Goal: Find specific page/section: Find specific page/section

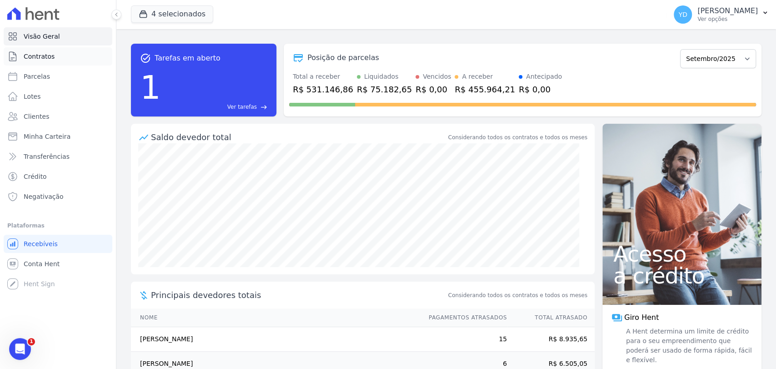
click at [34, 60] on span "Contratos" at bounding box center [39, 56] width 31 height 9
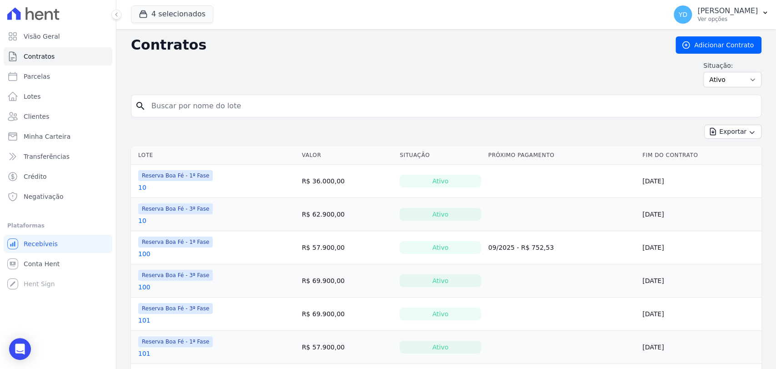
click at [219, 101] on input "search" at bounding box center [452, 106] width 612 height 18
type input "39"
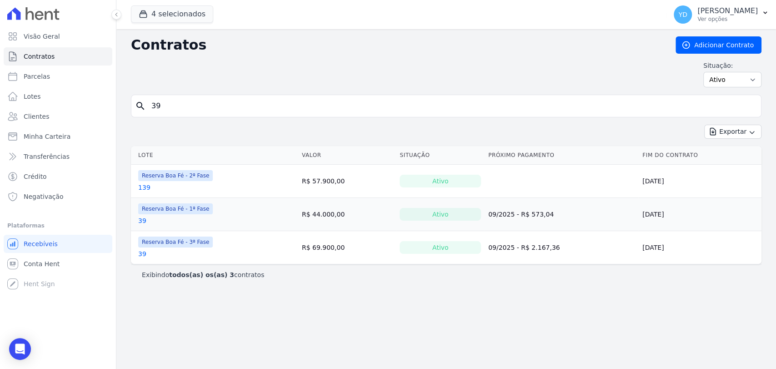
click at [139, 221] on link "39" at bounding box center [142, 220] width 8 height 9
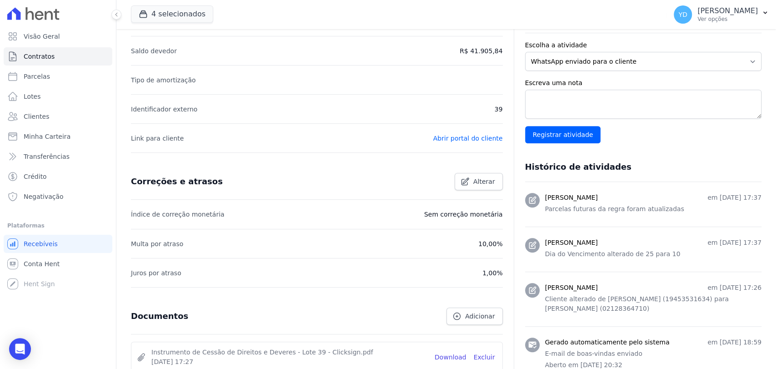
scroll to position [404, 0]
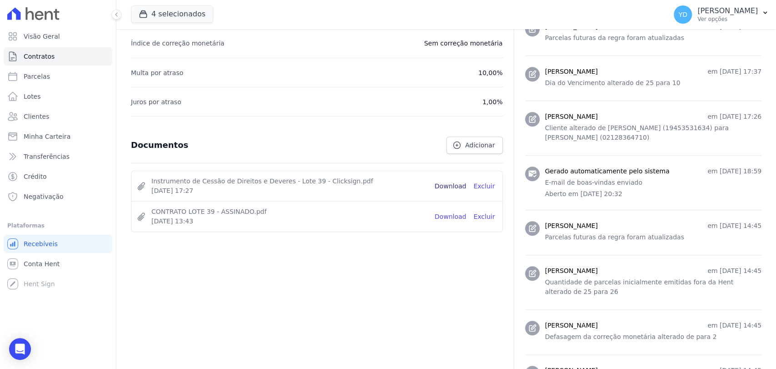
click at [454, 184] on link "Download" at bounding box center [451, 186] width 32 height 10
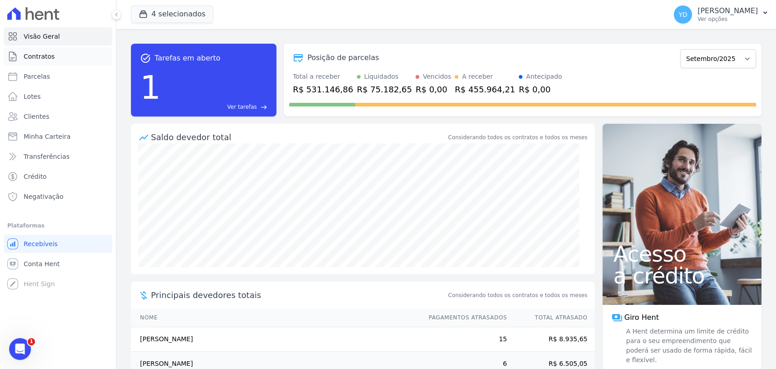
click at [96, 59] on link "Contratos" at bounding box center [58, 56] width 109 height 18
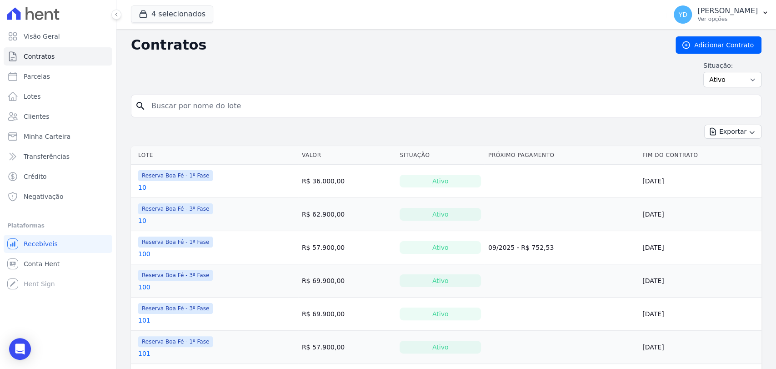
click at [245, 113] on input "search" at bounding box center [452, 106] width 612 height 18
type input "48"
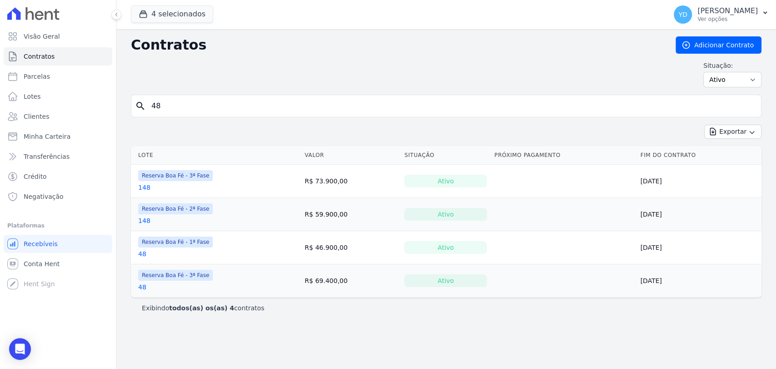
click at [141, 250] on link "48" at bounding box center [142, 253] width 8 height 9
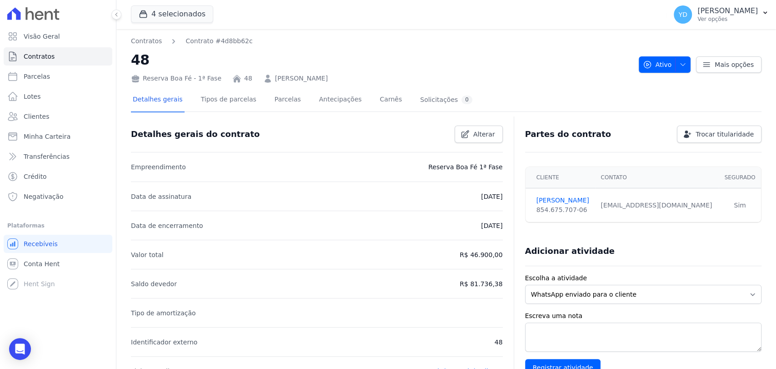
click at [299, 79] on link "[PERSON_NAME]" at bounding box center [301, 79] width 53 height 10
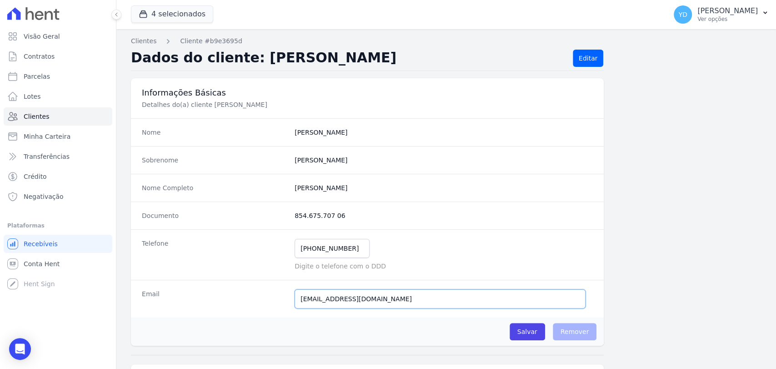
click at [353, 292] on input "[EMAIL_ADDRESS][DOMAIN_NAME]" at bounding box center [440, 298] width 291 height 19
